Goal: Information Seeking & Learning: Check status

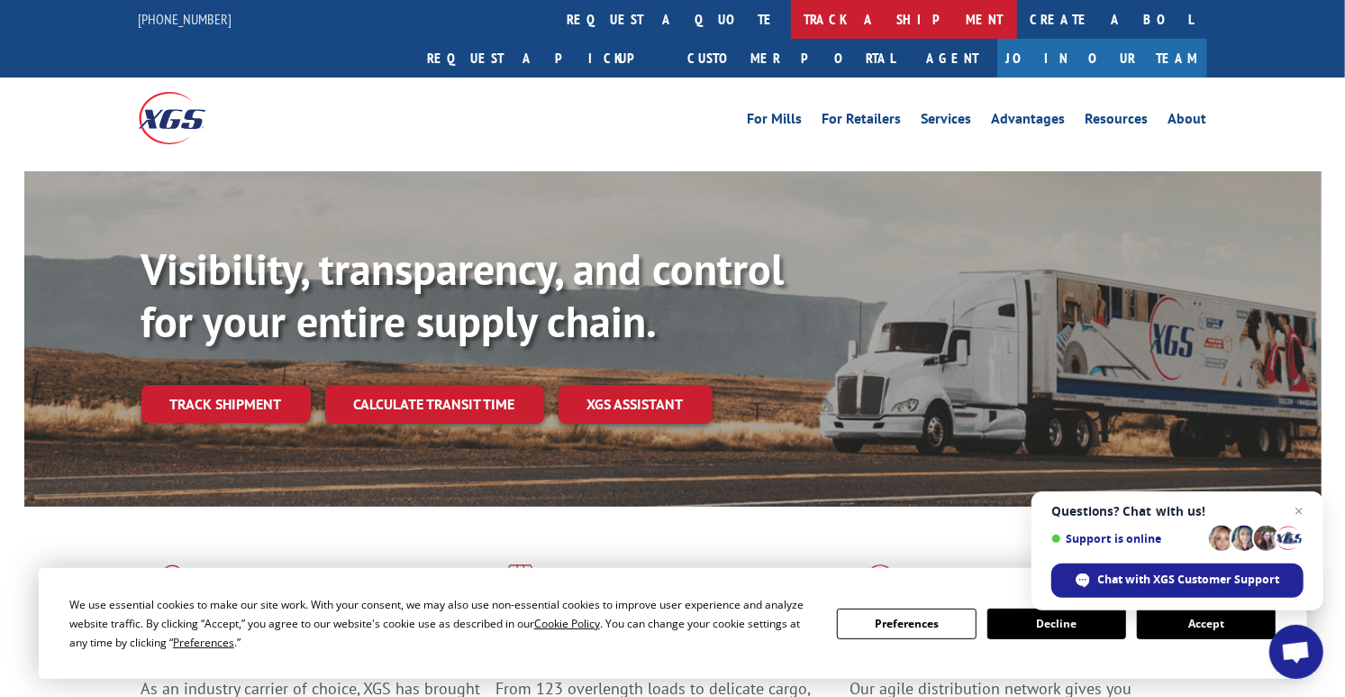
click at [791, 22] on link "track a shipment" at bounding box center [904, 19] width 226 height 39
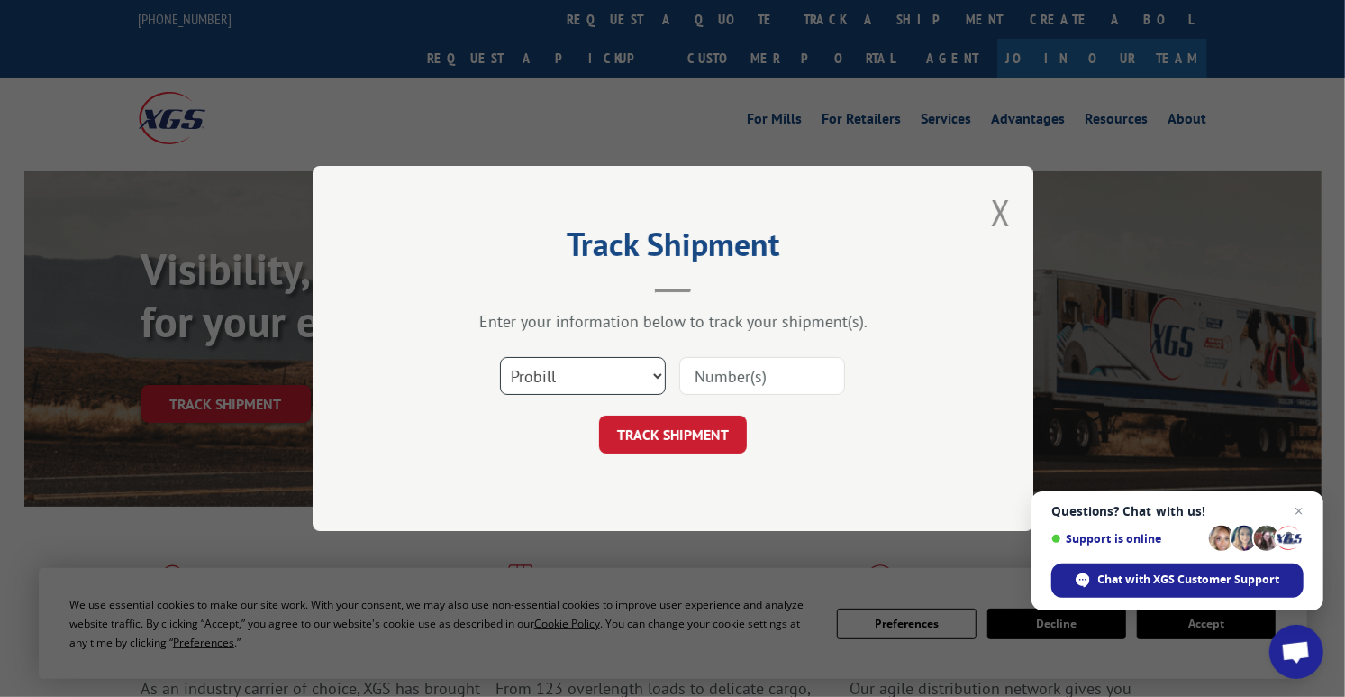
click at [617, 372] on select "Select category... Probill BOL PO" at bounding box center [583, 376] width 166 height 38
select select "po"
click at [500, 357] on select "Select category... Probill BOL PO" at bounding box center [583, 376] width 166 height 38
click at [770, 378] on input at bounding box center [762, 376] width 166 height 38
type input "06522783"
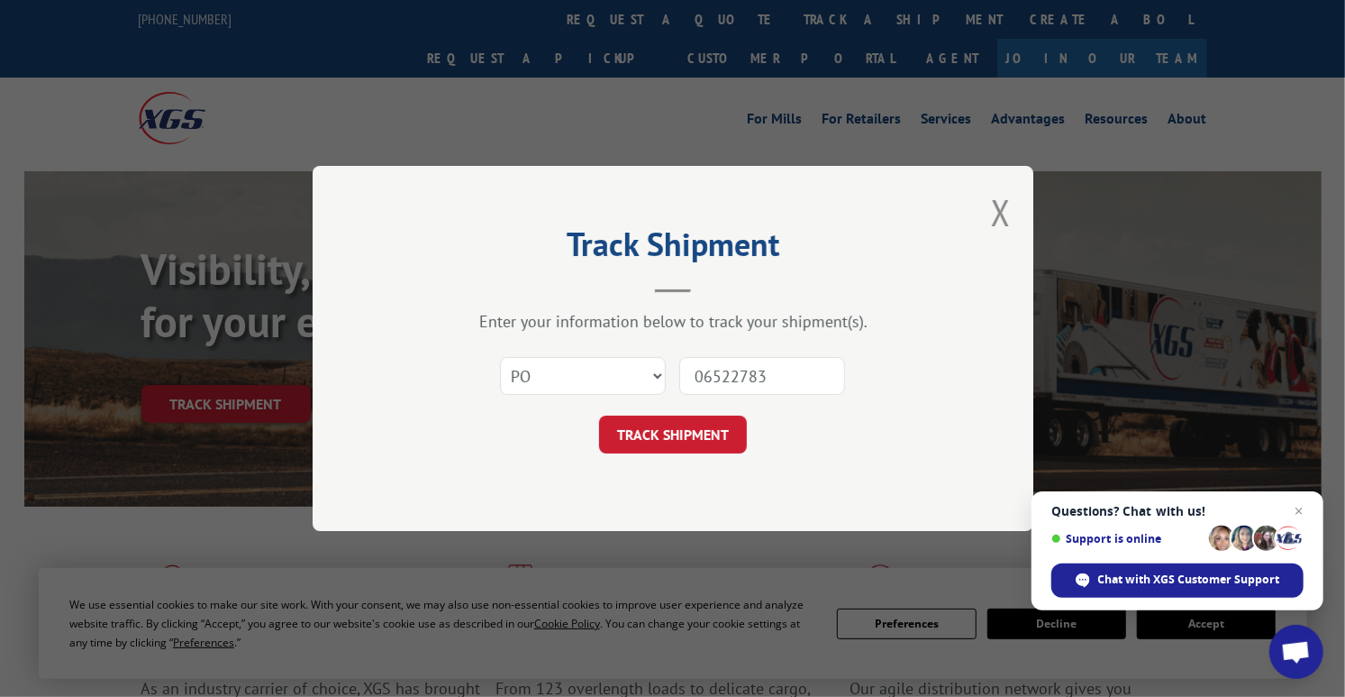
click at [599, 415] on button "TRACK SHIPMENT" at bounding box center [673, 434] width 148 height 38
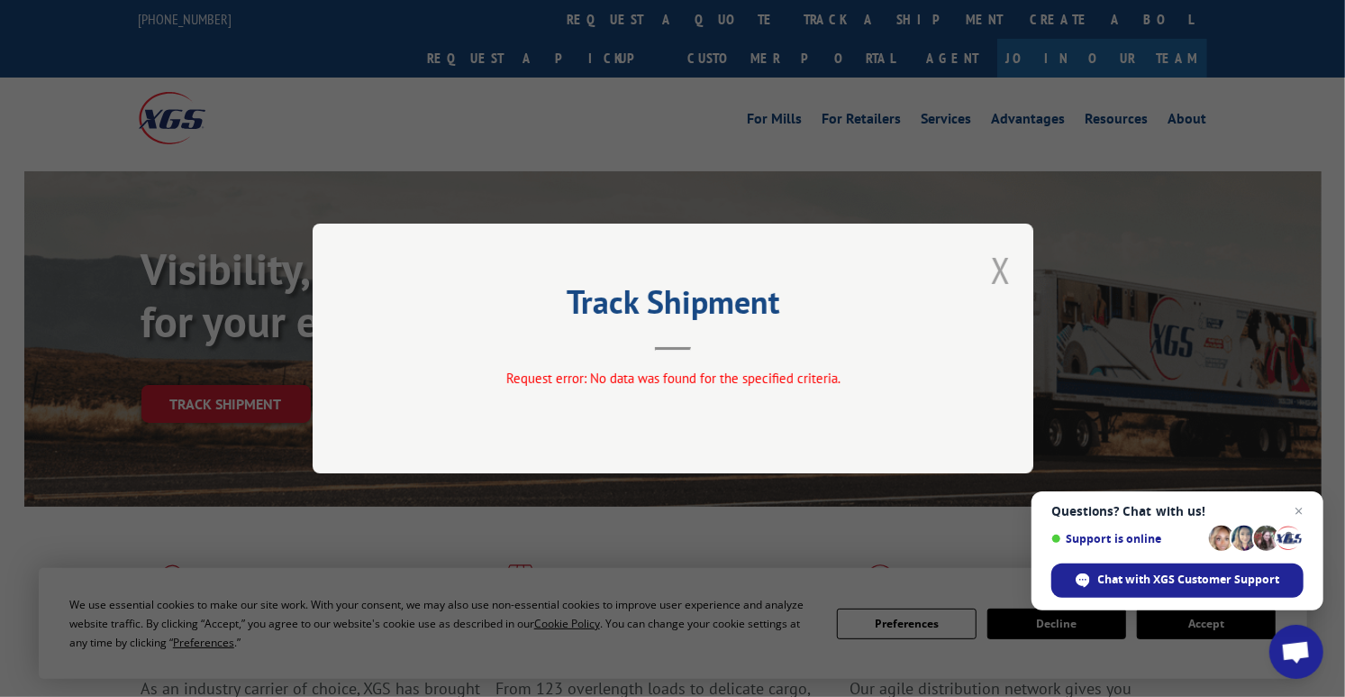
click at [997, 267] on button "Close modal" at bounding box center [1001, 270] width 20 height 48
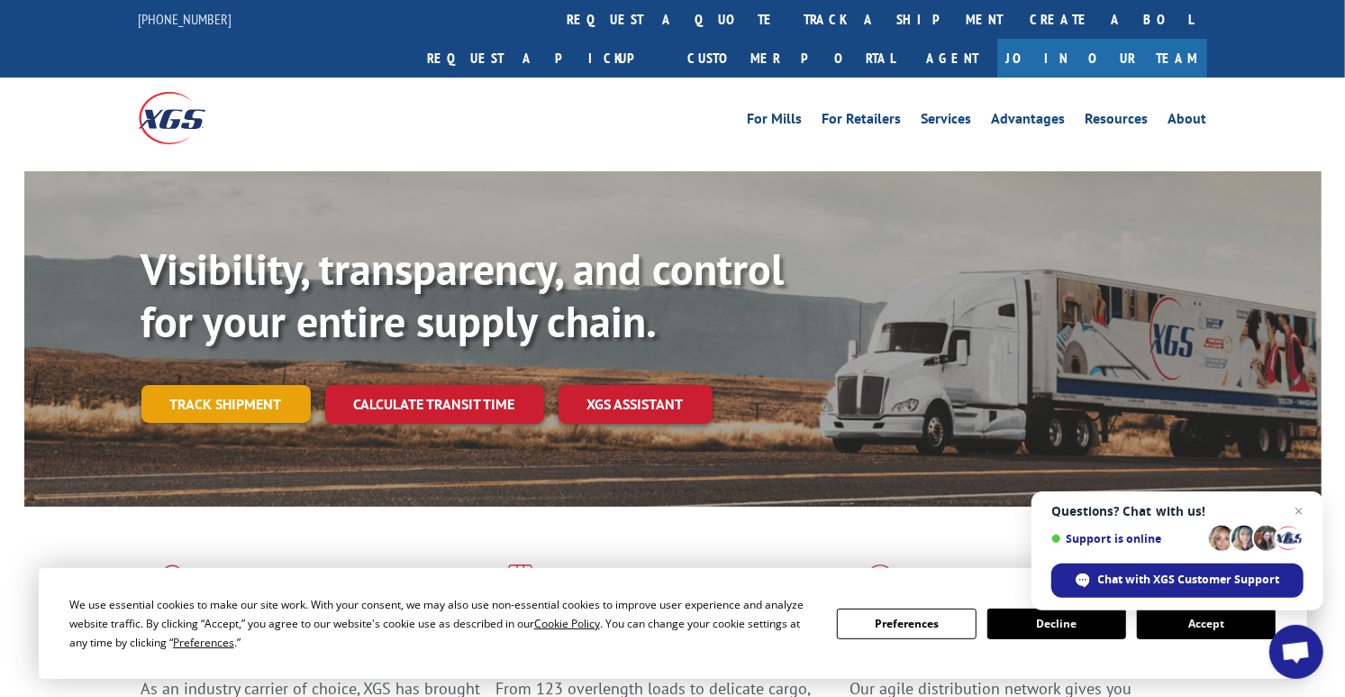
click at [242, 385] on link "Track shipment" at bounding box center [225, 404] width 169 height 38
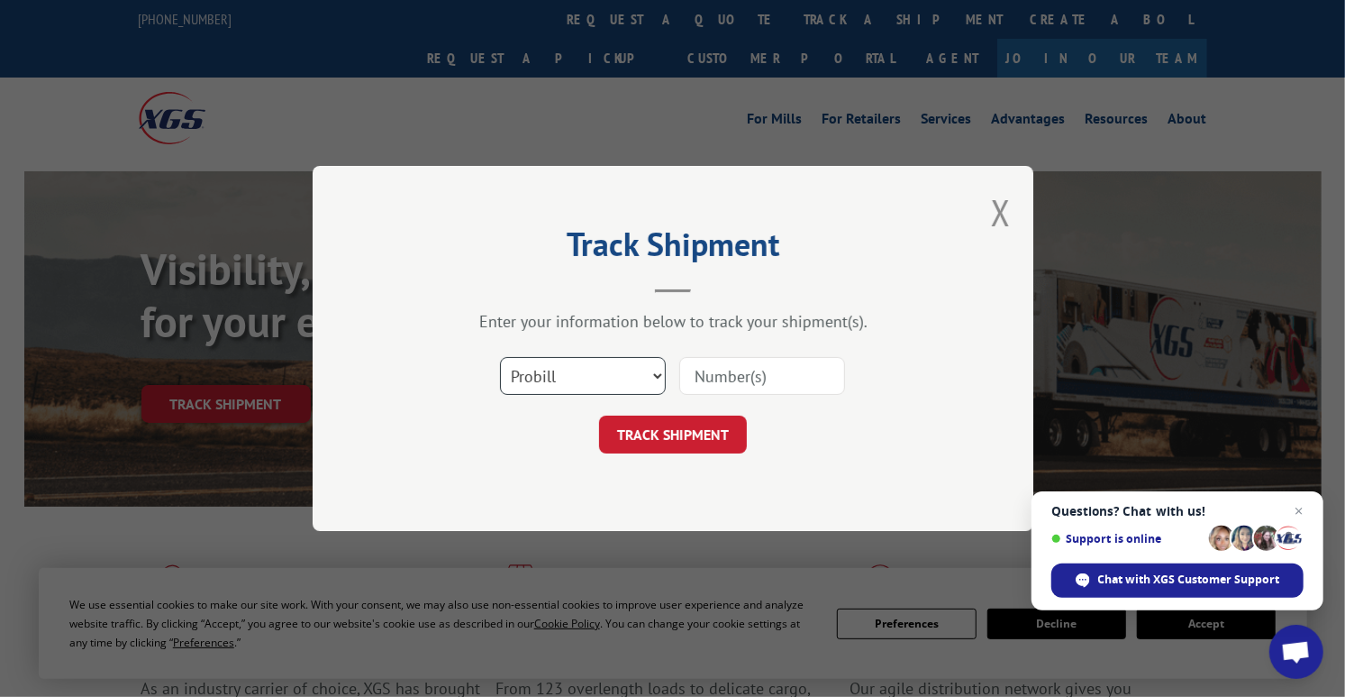
click at [580, 380] on select "Select category... Probill BOL PO" at bounding box center [583, 376] width 166 height 38
select select "po"
click at [500, 357] on select "Select category... Probill BOL PO" at bounding box center [583, 376] width 166 height 38
click at [761, 380] on input at bounding box center [762, 376] width 166 height 38
type input "06522796"
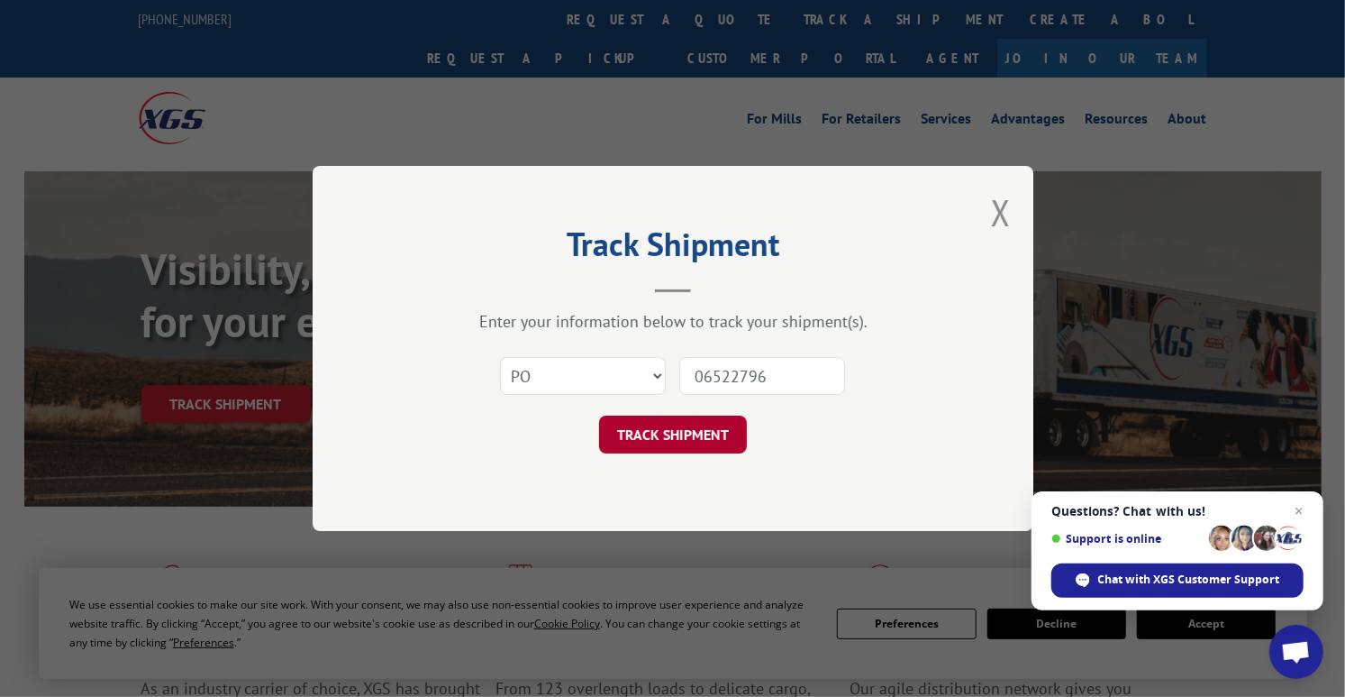
click at [687, 440] on button "TRACK SHIPMENT" at bounding box center [673, 434] width 148 height 38
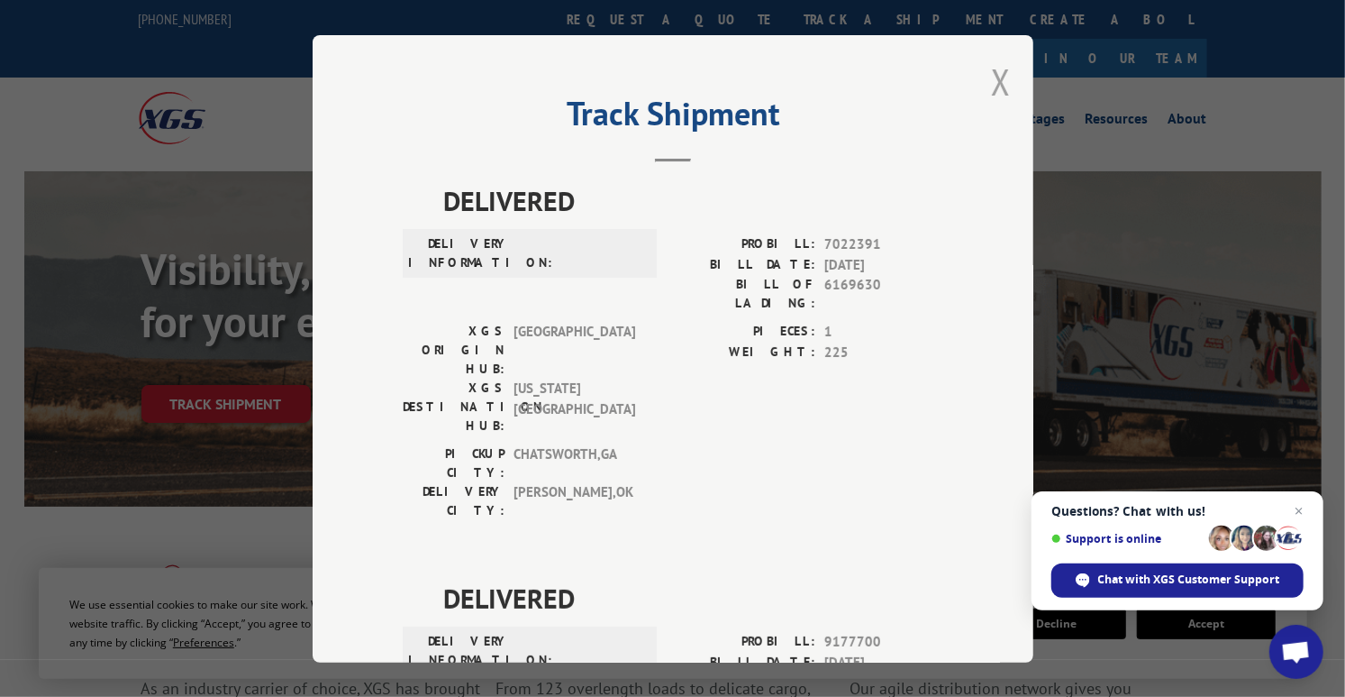
click at [995, 77] on button "Close modal" at bounding box center [1001, 82] width 20 height 48
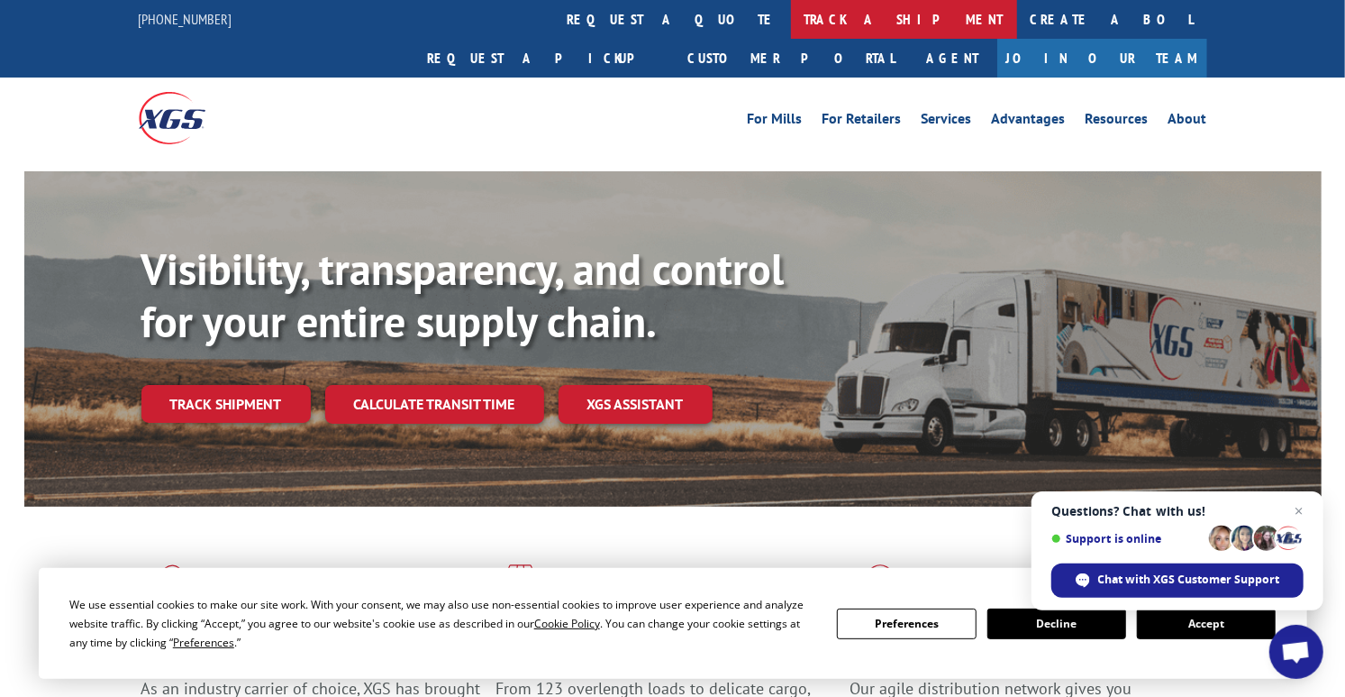
click at [791, 17] on link "track a shipment" at bounding box center [904, 19] width 226 height 39
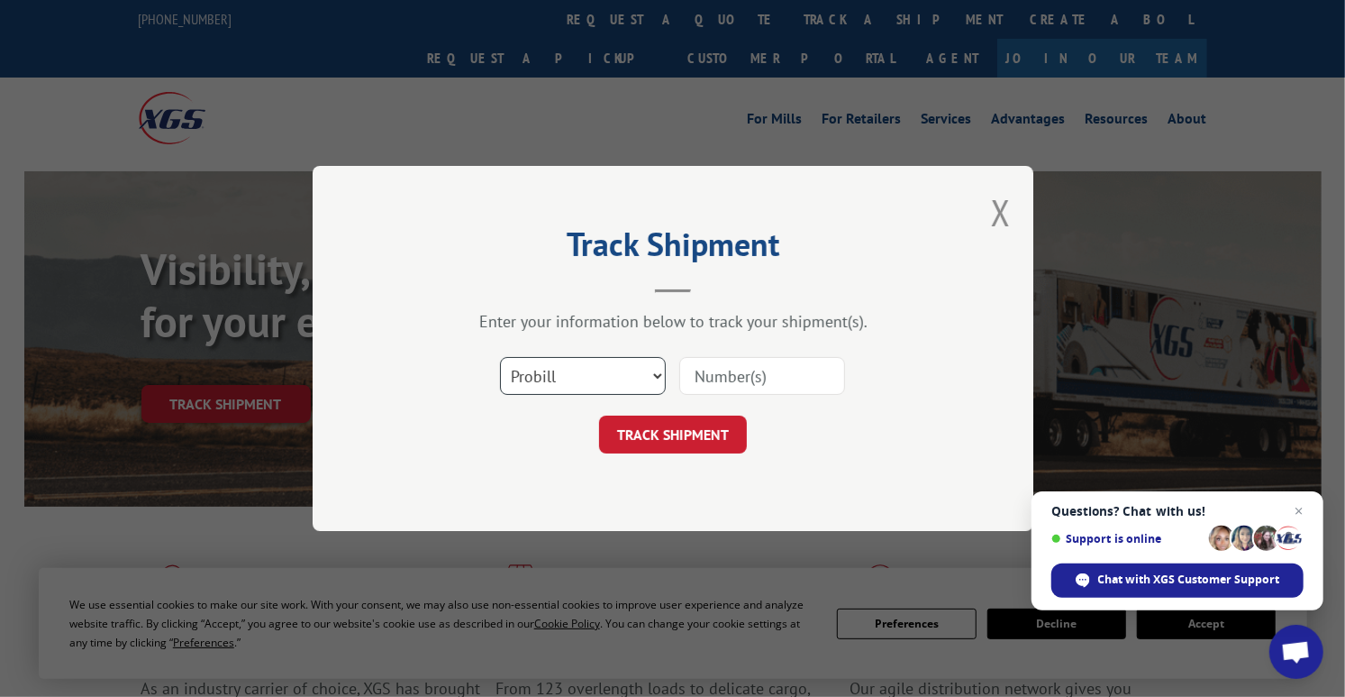
click at [572, 375] on select "Select category... Probill BOL PO" at bounding box center [583, 376] width 166 height 38
select select "po"
click at [500, 357] on select "Select category... Probill BOL PO" at bounding box center [583, 376] width 166 height 38
click at [716, 373] on input at bounding box center [762, 376] width 166 height 38
type input "06523002"
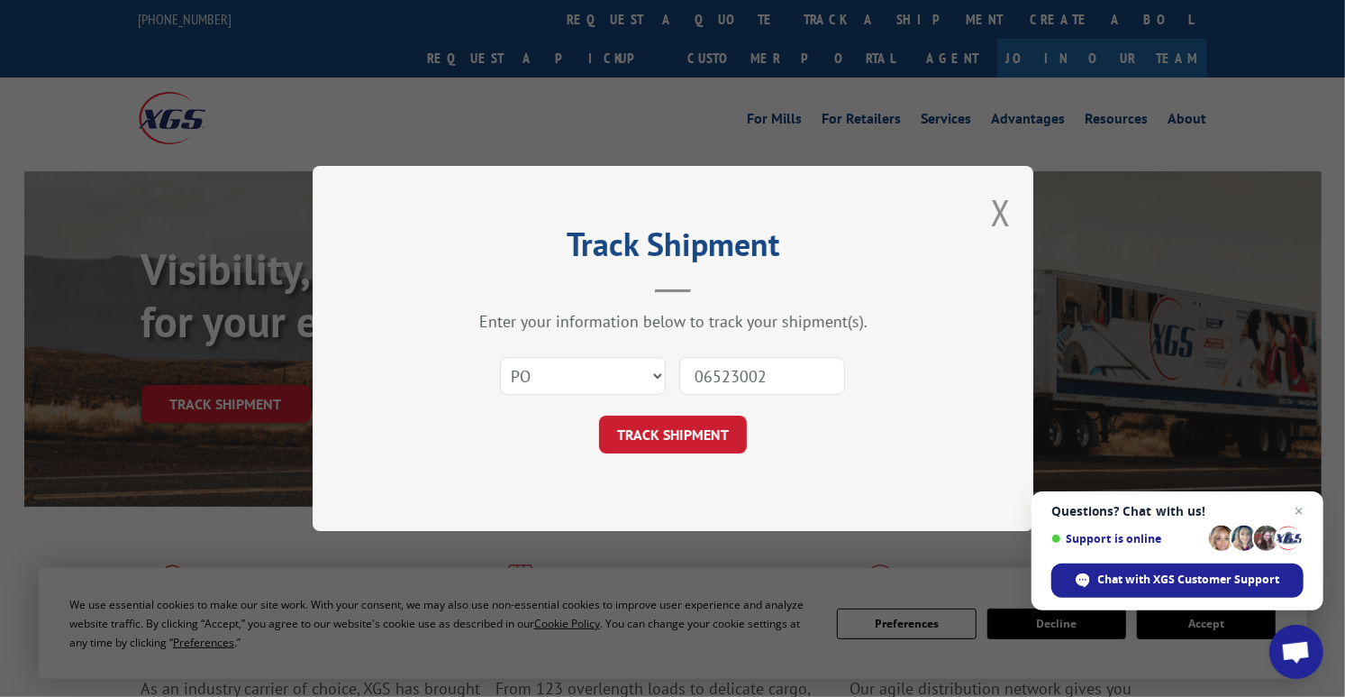
click at [599, 415] on button "TRACK SHIPMENT" at bounding box center [673, 434] width 148 height 38
